Goal: Information Seeking & Learning: Understand process/instructions

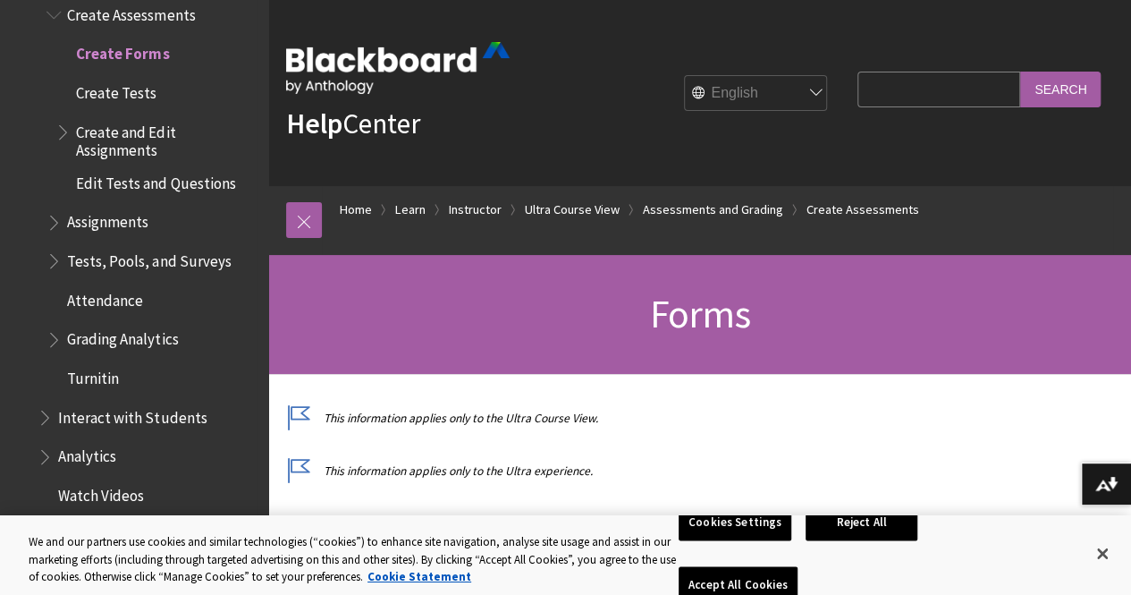
click at [177, 168] on span "Edit Tests and Questions" at bounding box center [155, 180] width 159 height 24
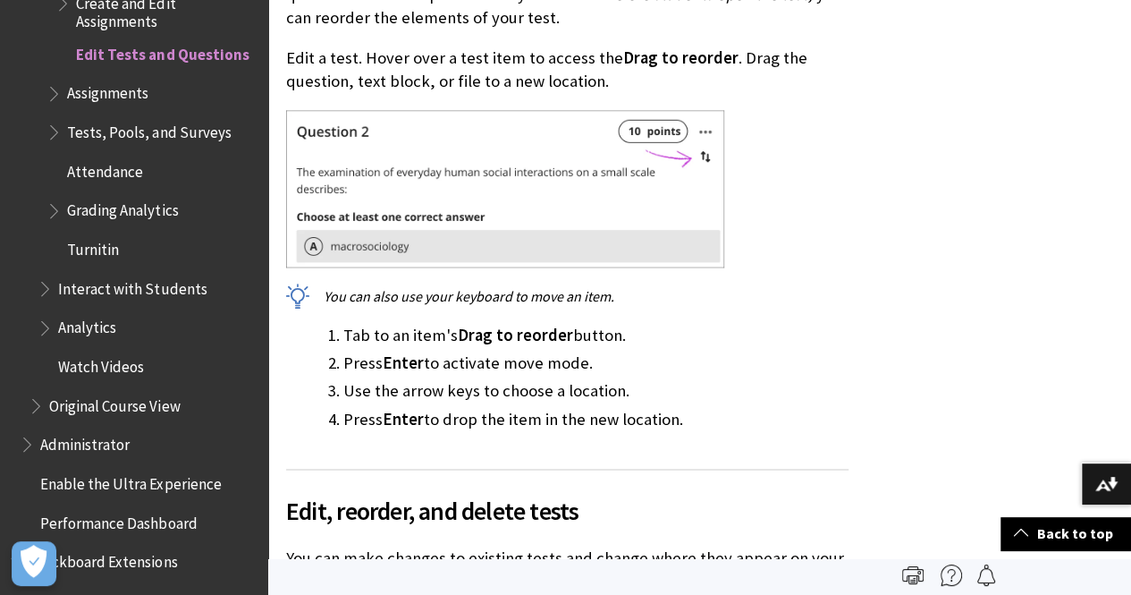
scroll to position [4365, 0]
